Goal: Book appointment/travel/reservation

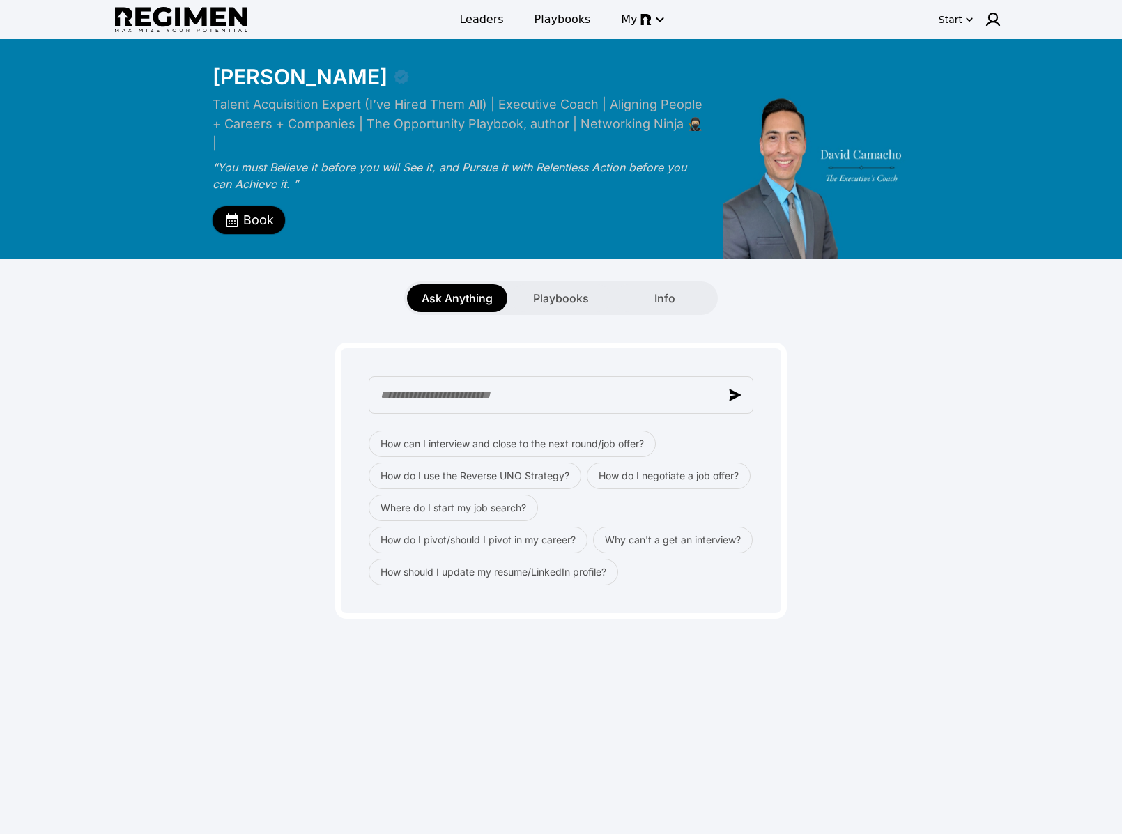
click at [238, 211] on button "Book" at bounding box center [248, 220] width 72 height 28
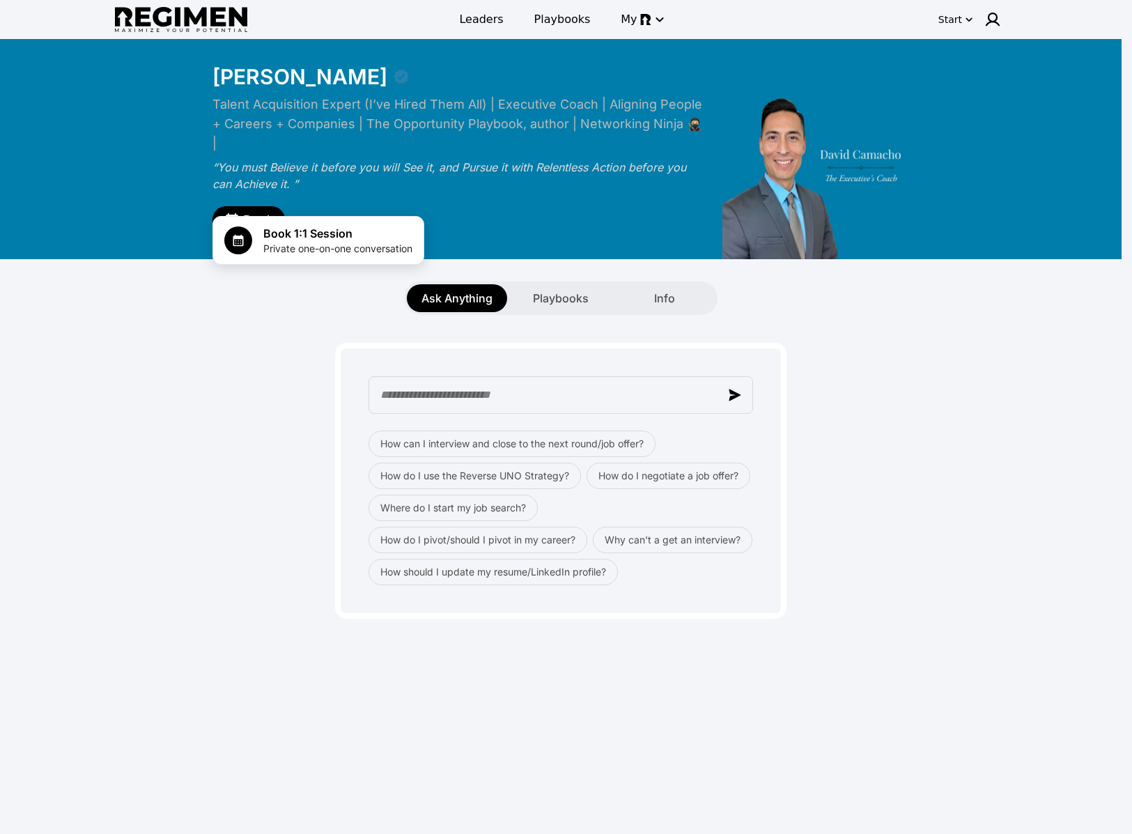
click at [245, 201] on div at bounding box center [566, 417] width 1132 height 834
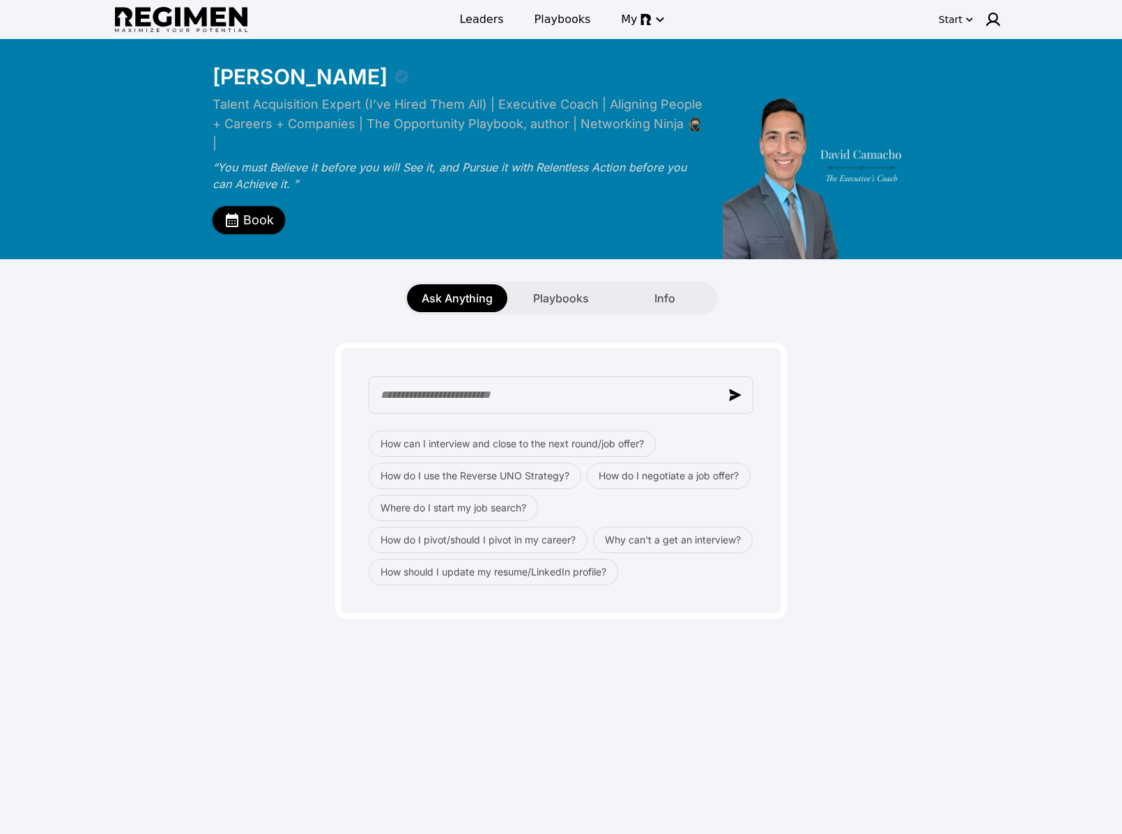
click at [243, 210] on span "Book" at bounding box center [258, 220] width 31 height 20
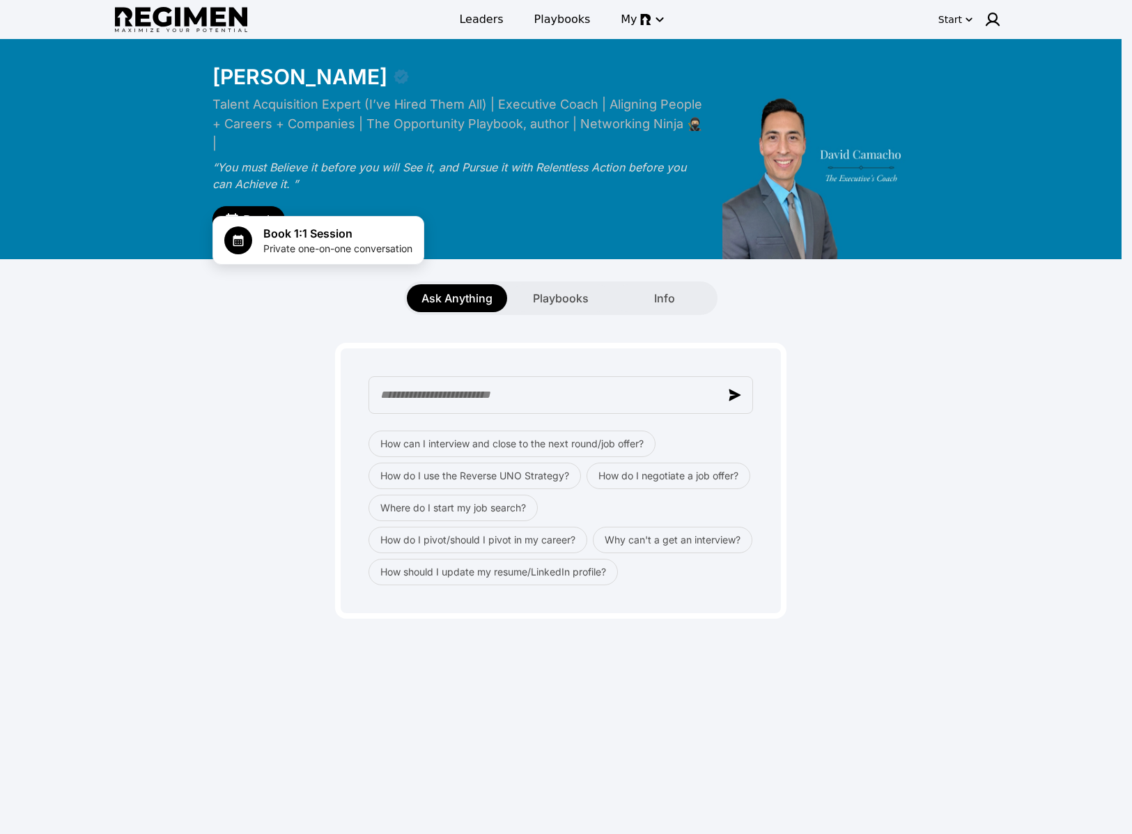
click at [430, 195] on div at bounding box center [566, 417] width 1132 height 834
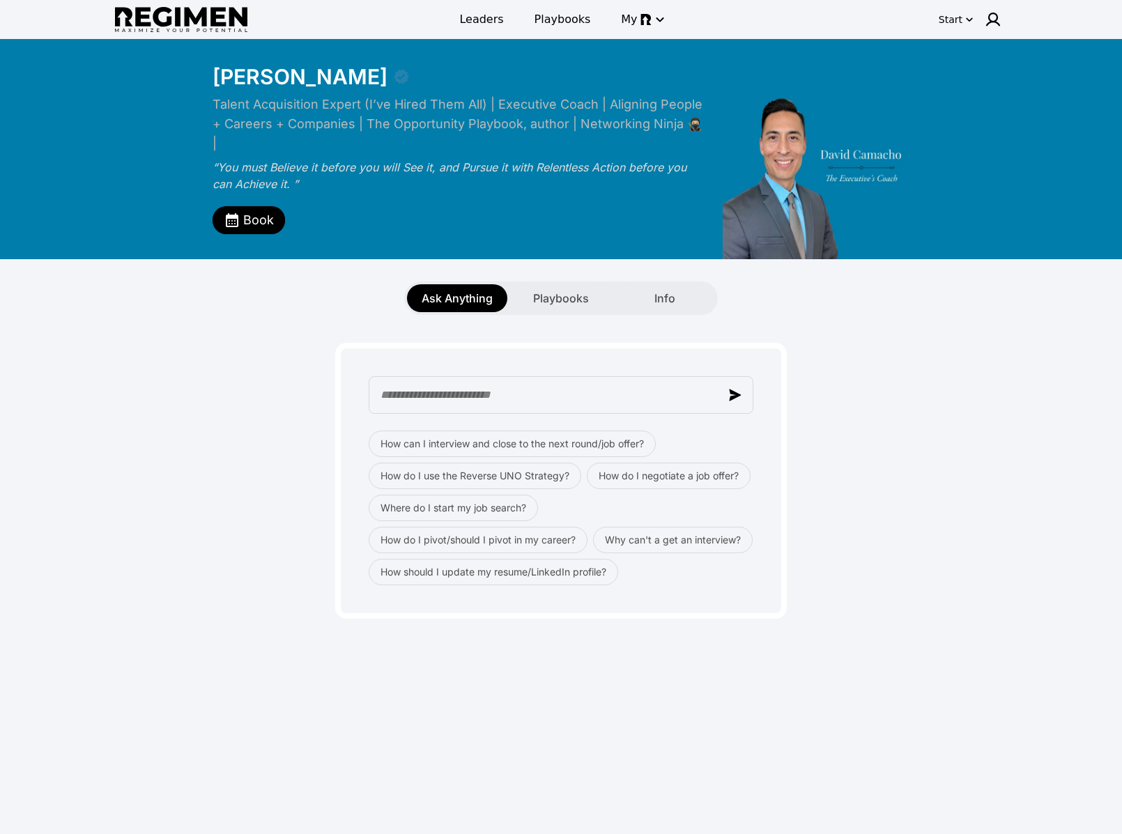
click at [464, 184] on div at bounding box center [561, 417] width 1122 height 834
click at [651, 17] on icon "button" at bounding box center [659, 19] width 17 height 17
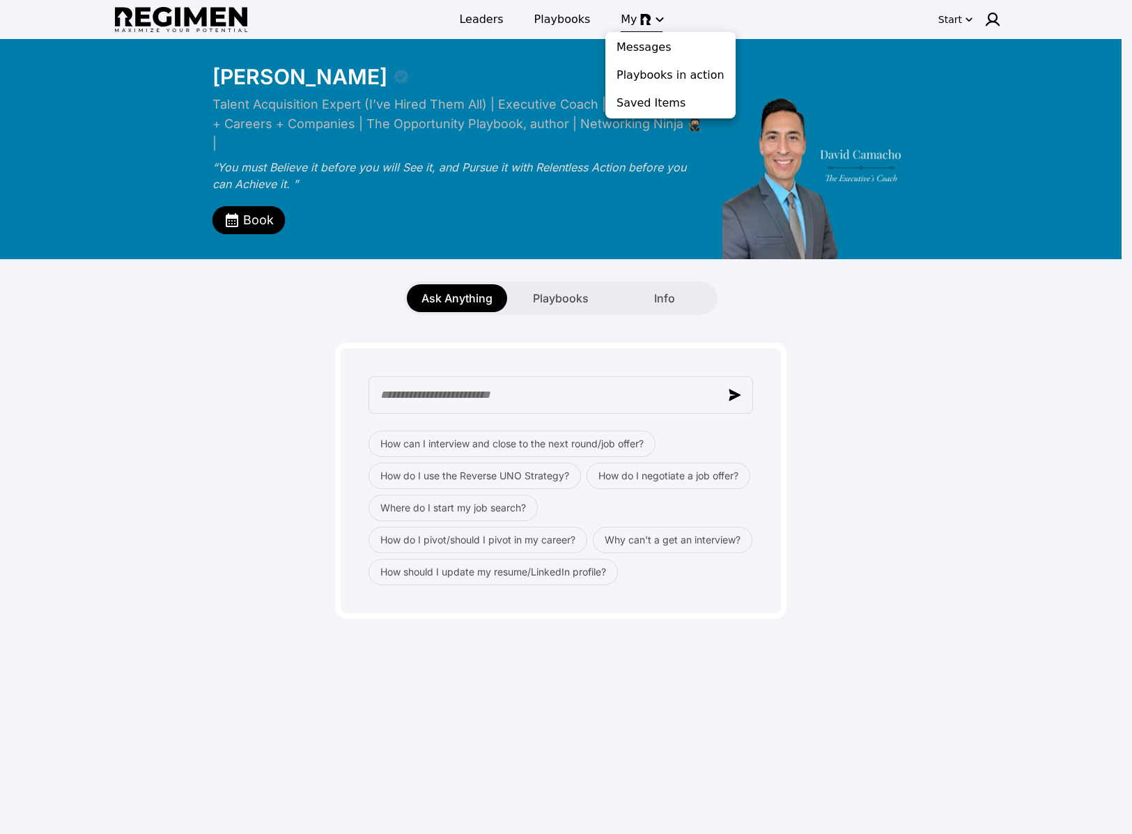
click at [647, 17] on div at bounding box center [566, 417] width 1132 height 834
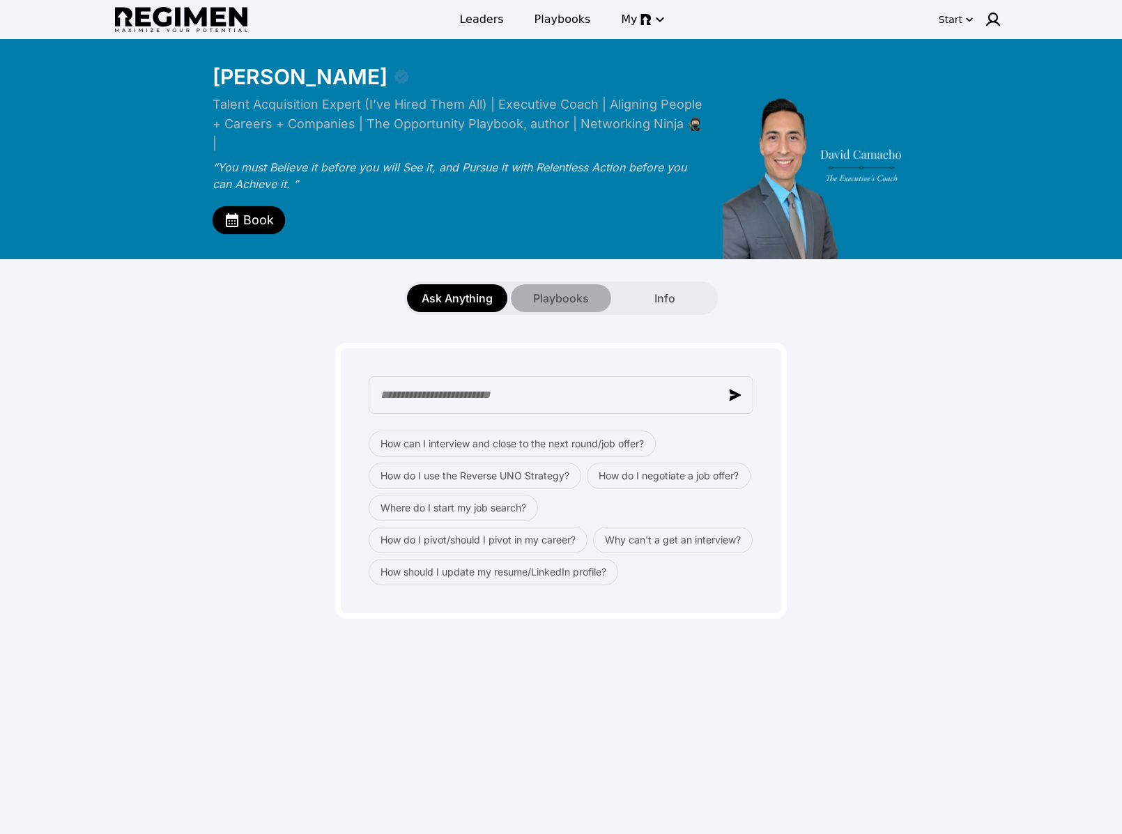
click at [556, 290] on span "Playbooks" at bounding box center [561, 298] width 56 height 17
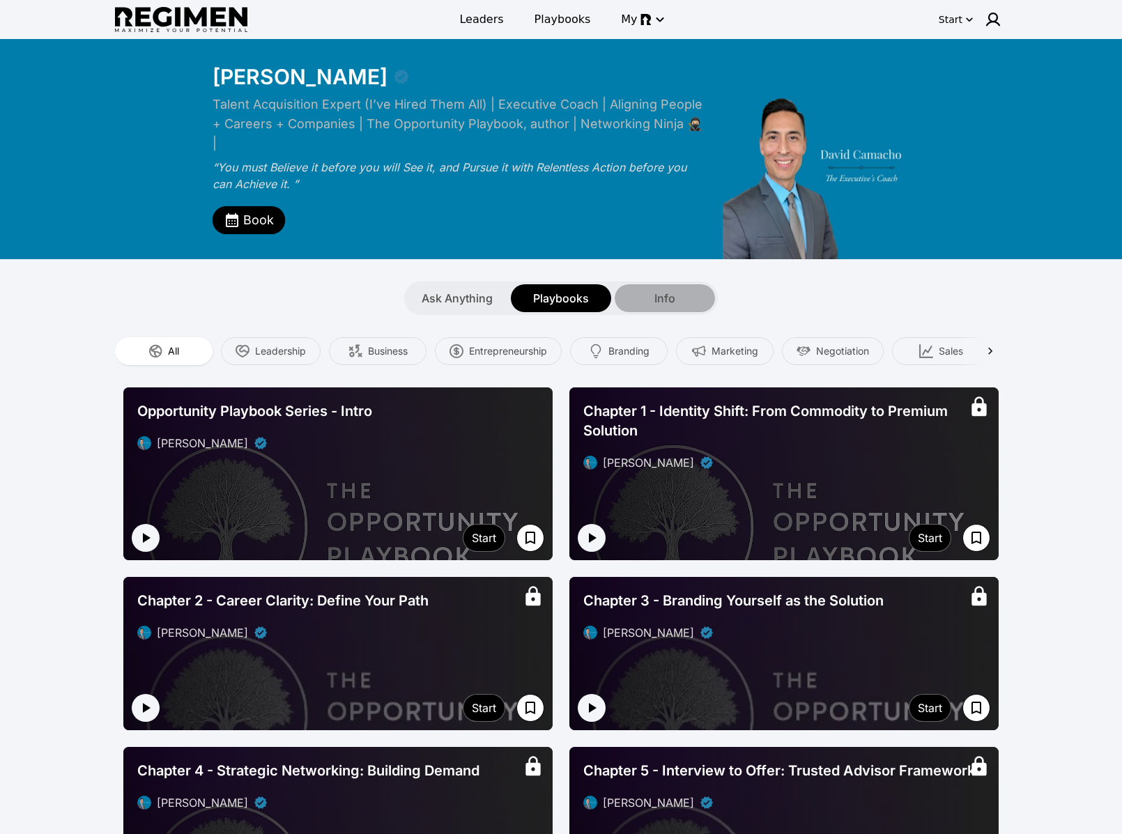
click at [645, 284] on div "Info" at bounding box center [665, 298] width 100 height 28
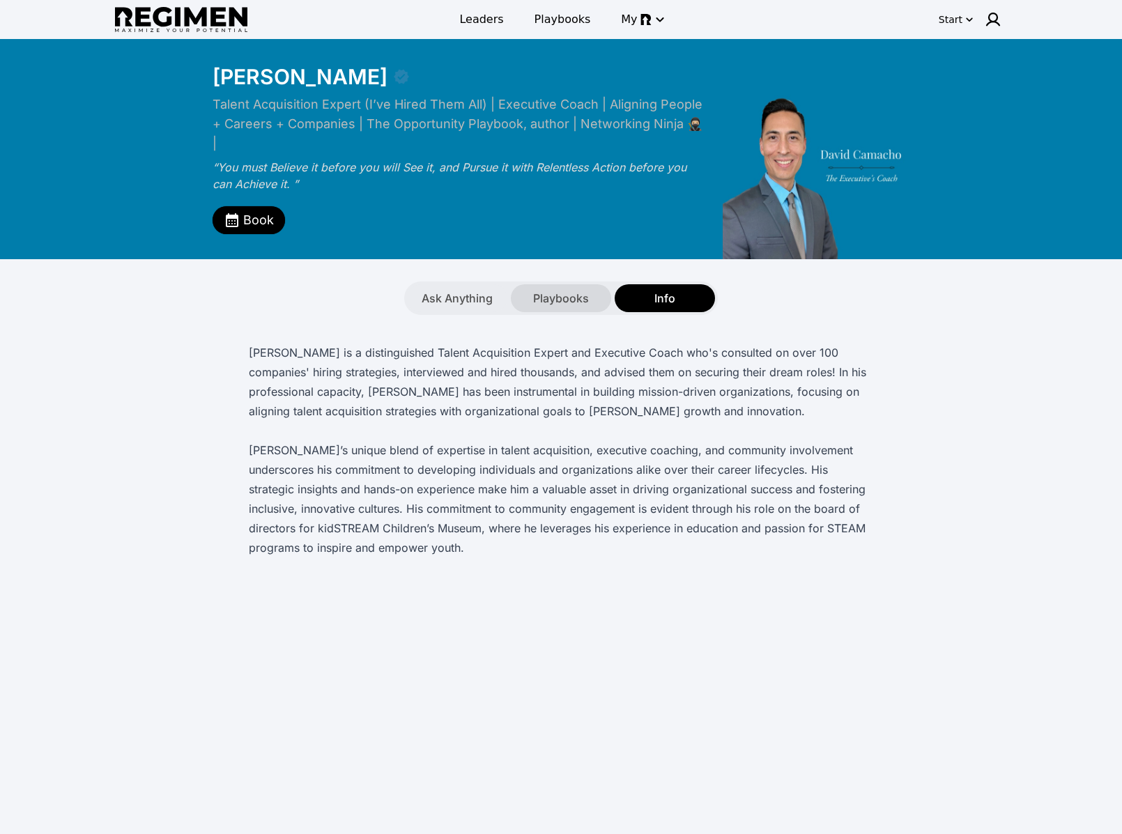
click at [576, 290] on span "Playbooks" at bounding box center [561, 298] width 56 height 17
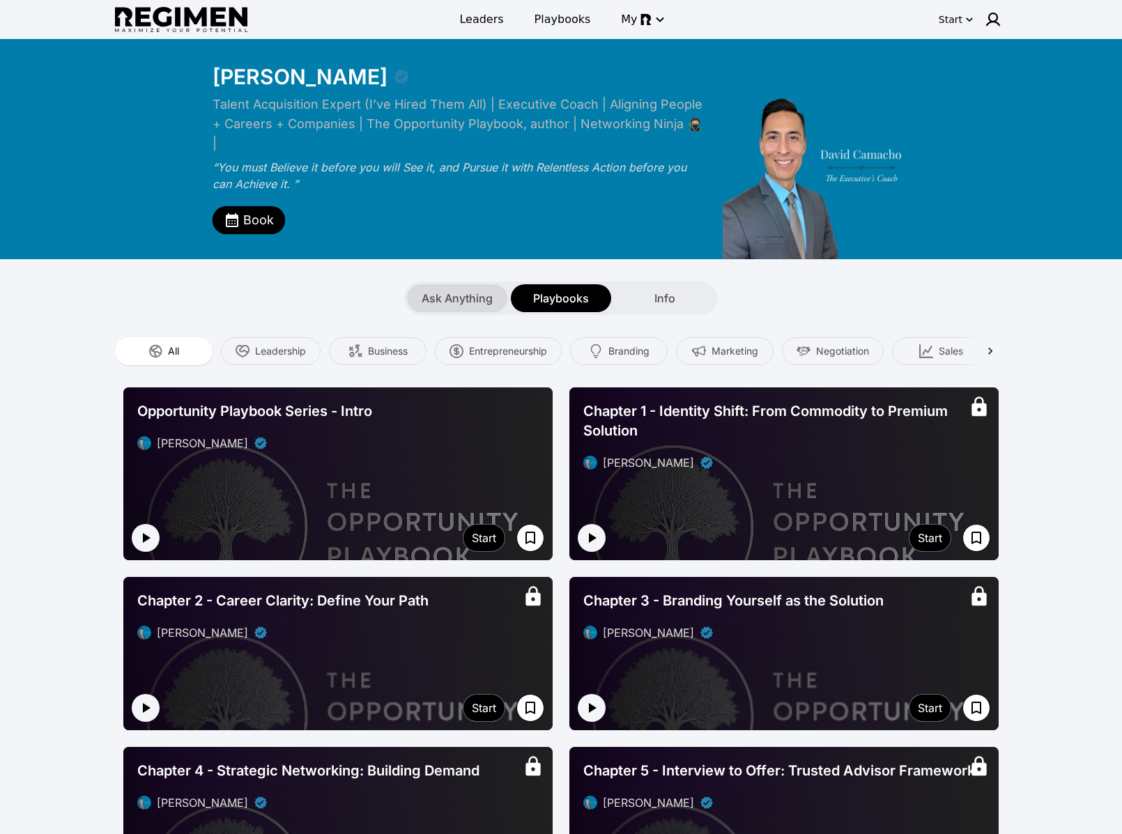
click at [481, 290] on span "Ask Anything" at bounding box center [457, 298] width 71 height 17
